Goal: Find contact information: Find contact information

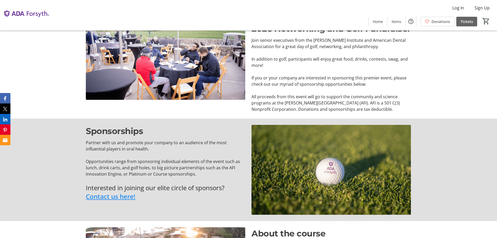
scroll to position [278, 0]
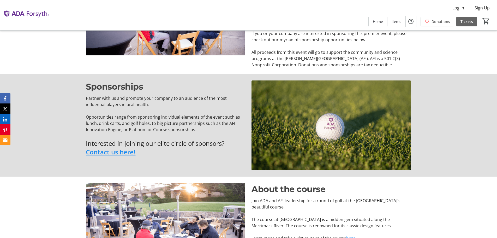
click at [101, 150] on link "Contact us here!" at bounding box center [111, 151] width 50 height 9
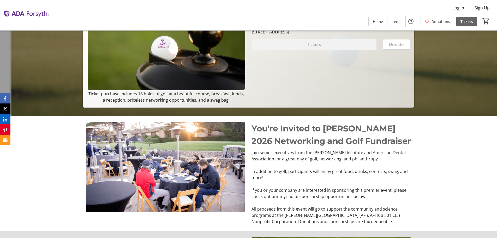
scroll to position [0, 0]
